Goal: Transaction & Acquisition: Purchase product/service

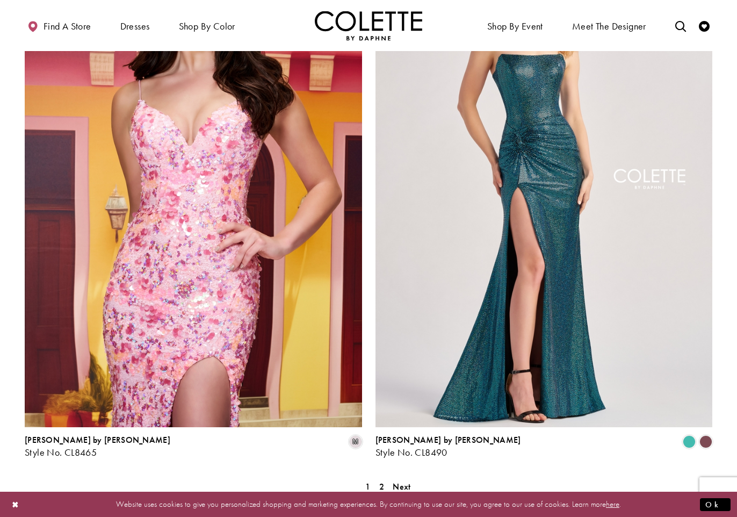
scroll to position [1794, 0]
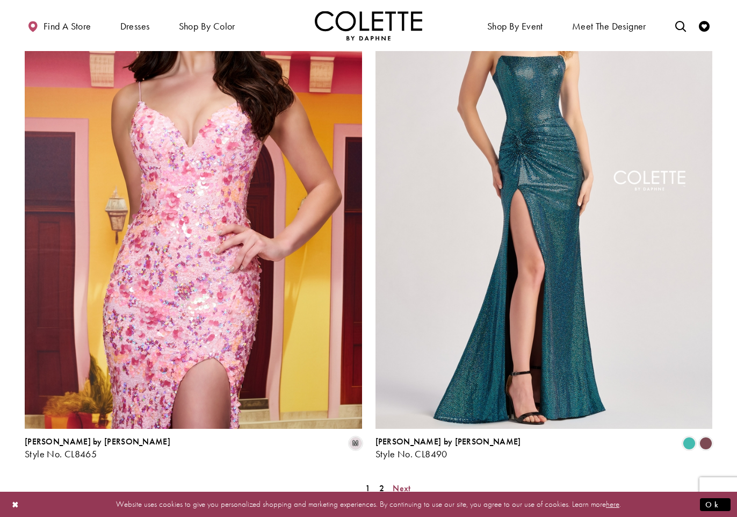
click at [403, 483] on span "Next" at bounding box center [402, 488] width 18 height 11
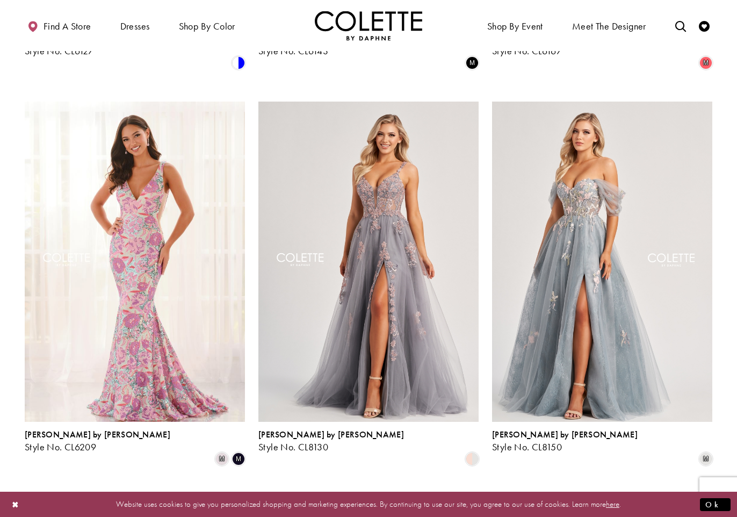
scroll to position [811, 0]
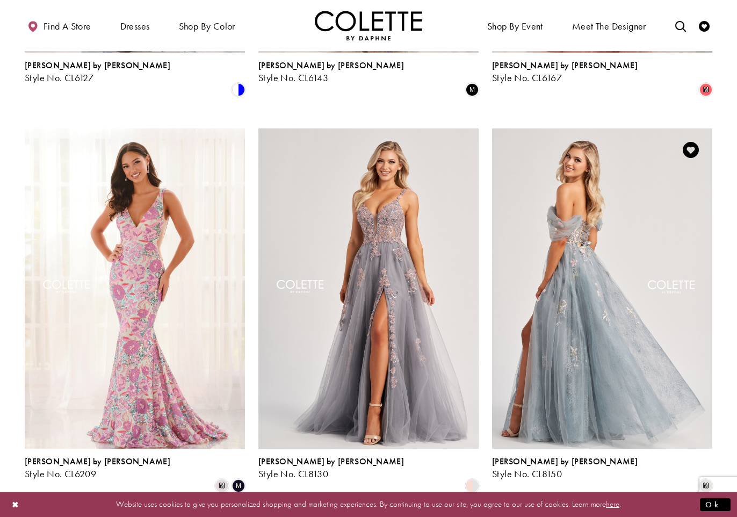
click at [577, 197] on img "Visit Colette by Daphne Style No. CL8150 Page" at bounding box center [602, 288] width 220 height 320
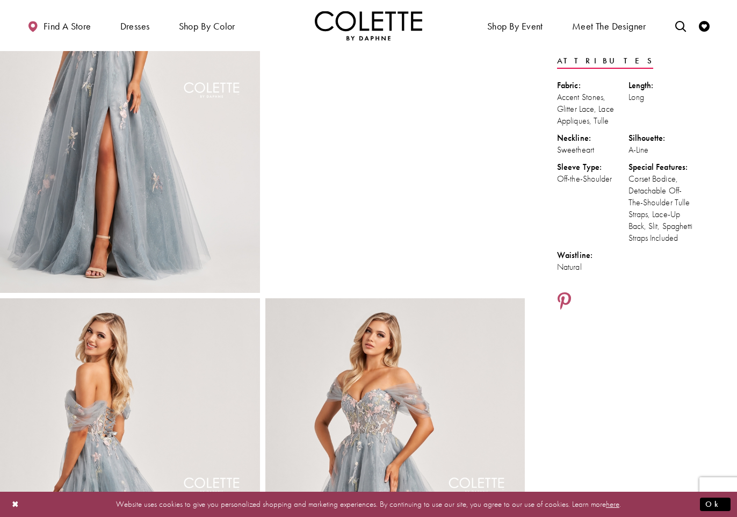
scroll to position [147, 0]
